Goal: Transaction & Acquisition: Purchase product/service

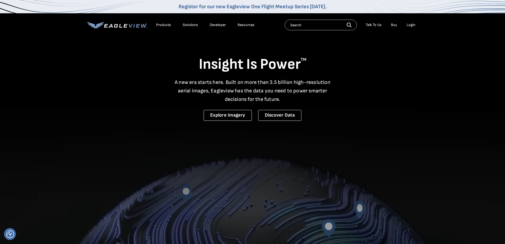
click at [411, 25] on div "Login" at bounding box center [411, 25] width 9 height 5
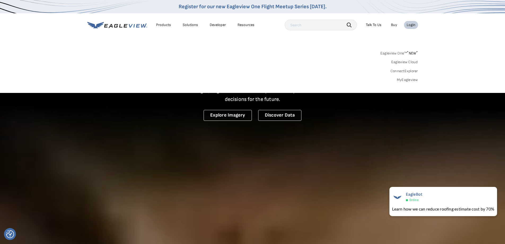
click at [409, 81] on link "MyEagleview" at bounding box center [407, 79] width 21 height 5
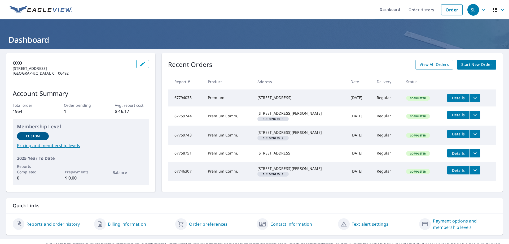
click at [483, 69] on link "Start New Order" at bounding box center [476, 65] width 39 height 10
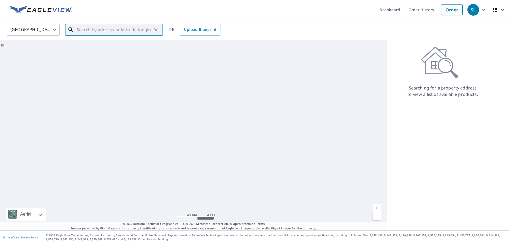
click at [88, 33] on input "text" at bounding box center [115, 29] width 76 height 15
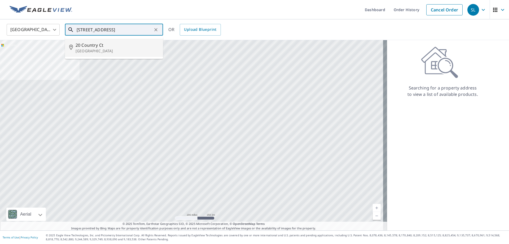
click at [93, 51] on p "[GEOGRAPHIC_DATA]" at bounding box center [117, 50] width 83 height 5
type input "[STREET_ADDRESS]"
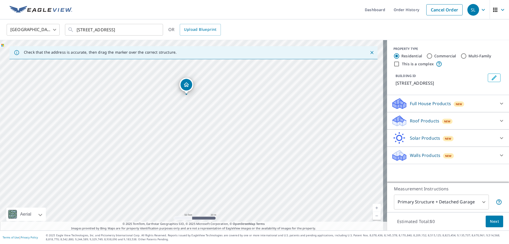
drag, startPoint x: 192, startPoint y: 89, endPoint x: 206, endPoint y: 106, distance: 21.5
click at [206, 106] on div "[STREET_ADDRESS]" at bounding box center [193, 135] width 387 height 190
click at [498, 119] on icon at bounding box center [501, 120] width 6 height 6
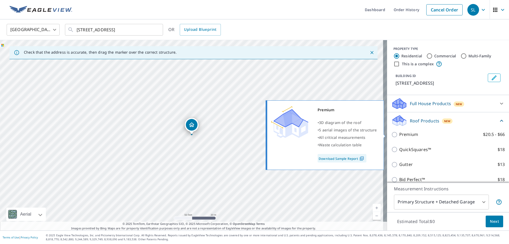
click at [407, 134] on p "Premium" at bounding box center [408, 134] width 19 height 7
click at [399, 134] on input "Premium $20.5 - $66" at bounding box center [395, 134] width 8 height 6
checkbox input "true"
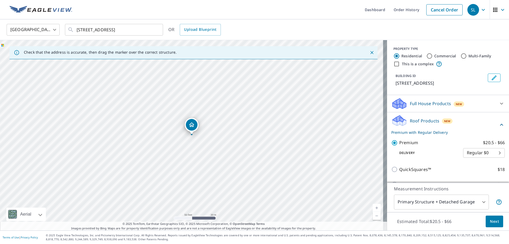
click at [490, 218] on span "Next" at bounding box center [494, 221] width 9 height 7
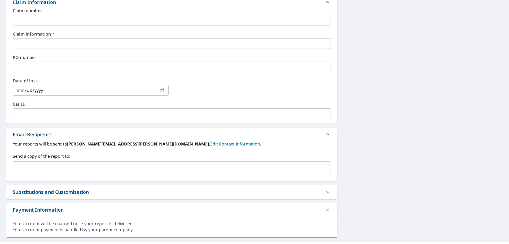
scroll to position [208, 0]
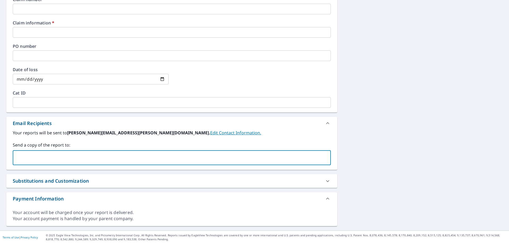
click at [27, 157] on input "text" at bounding box center [167, 157] width 305 height 10
type input "[PERSON_NAME][EMAIL_ADDRESS][PERSON_NAME][DOMAIN_NAME]"
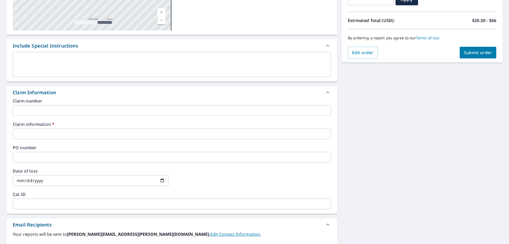
scroll to position [0, 0]
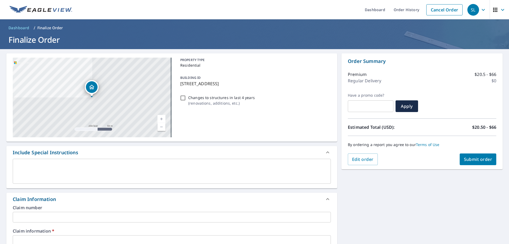
click at [481, 161] on span "Submit order" at bounding box center [478, 159] width 28 height 6
checkbox input "true"
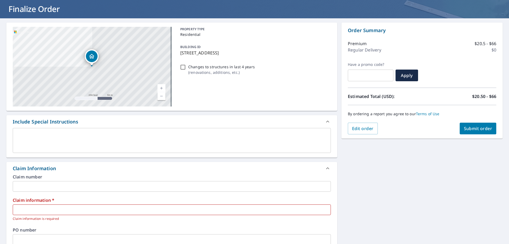
scroll to position [80, 0]
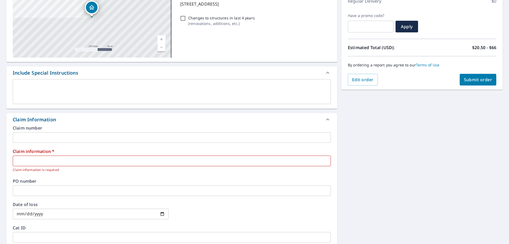
click at [38, 163] on input "text" at bounding box center [172, 160] width 318 height 11
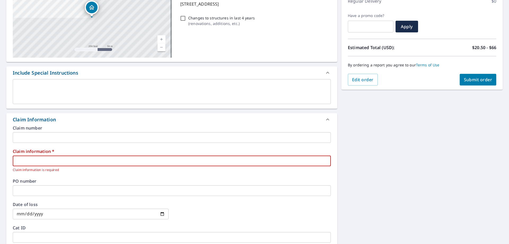
type input "431558"
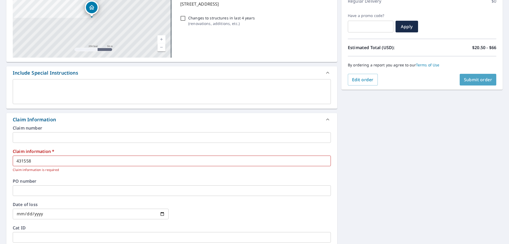
click at [480, 78] on span "Submit order" at bounding box center [478, 80] width 28 height 6
checkbox input "true"
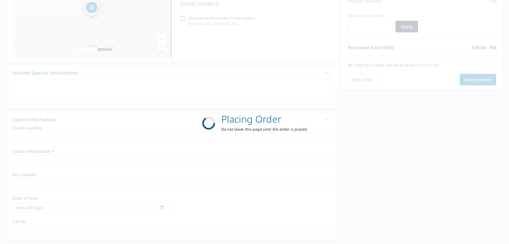
scroll to position [68, 0]
